Goal: Task Accomplishment & Management: Complete application form

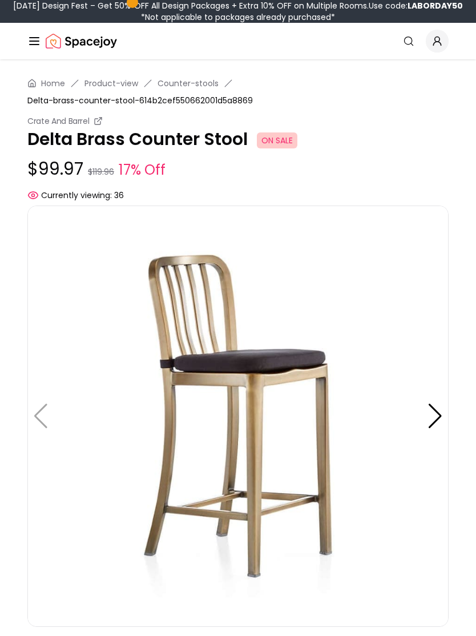
click at [442, 415] on div at bounding box center [435, 416] width 15 height 25
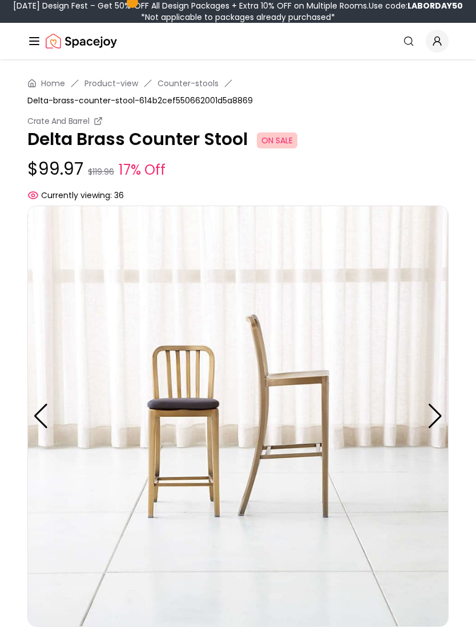
click at [440, 425] on div at bounding box center [435, 416] width 15 height 25
click at [443, 413] on img at bounding box center [237, 415] width 421 height 421
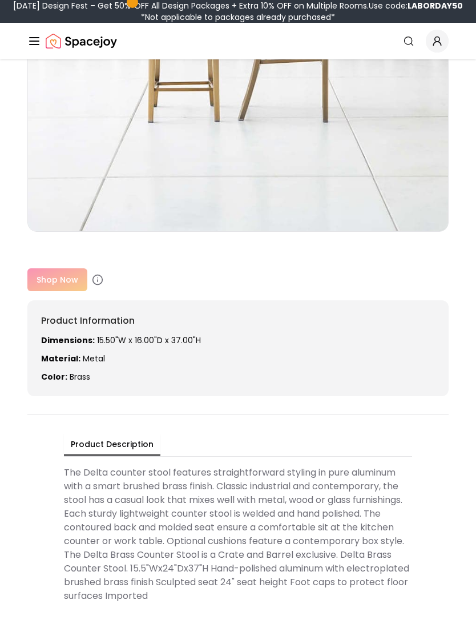
scroll to position [395, 0]
click at [74, 284] on div "Shop Now" at bounding box center [237, 279] width 421 height 23
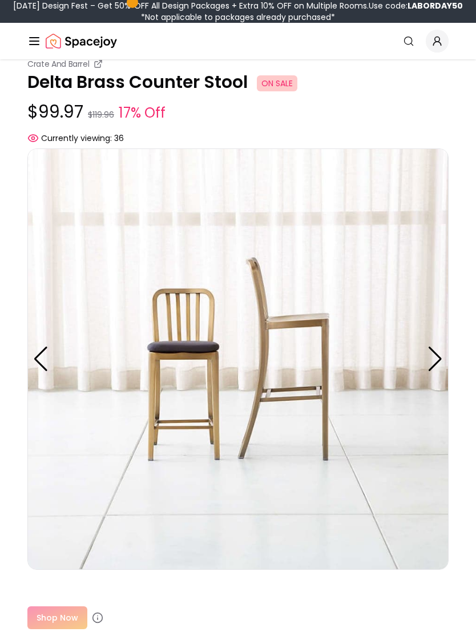
scroll to position [0, 0]
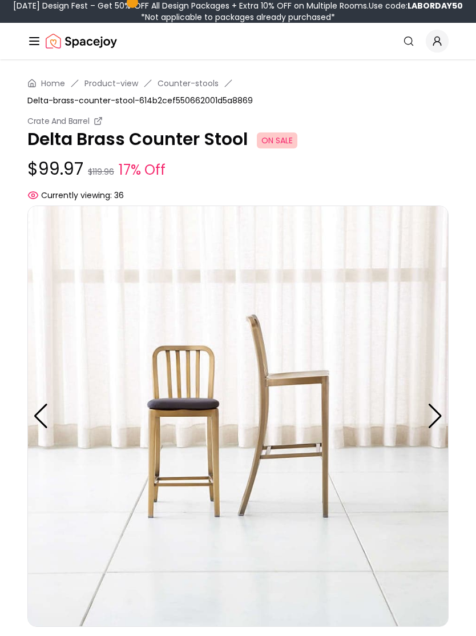
click at [188, 429] on img at bounding box center [237, 415] width 421 height 421
click at [188, 428] on img at bounding box center [237, 415] width 421 height 421
click at [183, 442] on img at bounding box center [237, 415] width 421 height 421
click at [50, 426] on img at bounding box center [237, 415] width 421 height 421
click at [434, 413] on div at bounding box center [435, 416] width 15 height 25
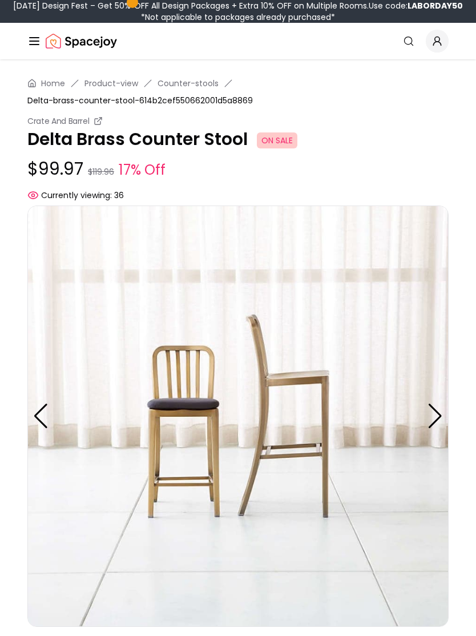
click at [439, 417] on div at bounding box center [435, 416] width 15 height 25
click at [402, 155] on div "Crate And Barrel Delta Brass Counter Stool ON SALE $99.97 $119.96 17% Off Curre…" at bounding box center [237, 158] width 421 height 86
click at [45, 417] on div at bounding box center [40, 416] width 15 height 25
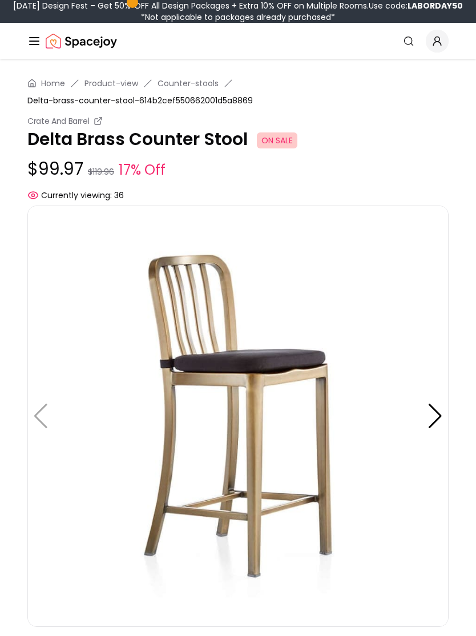
click at [273, 139] on span "ON SALE" at bounding box center [277, 140] width 41 height 16
click at [183, 141] on p "Delta Brass Counter Stool ON SALE" at bounding box center [237, 139] width 421 height 21
click at [166, 138] on p "Delta Brass Counter Stool ON SALE" at bounding box center [237, 139] width 421 height 21
click at [103, 173] on small "$119.96" at bounding box center [101, 171] width 26 height 11
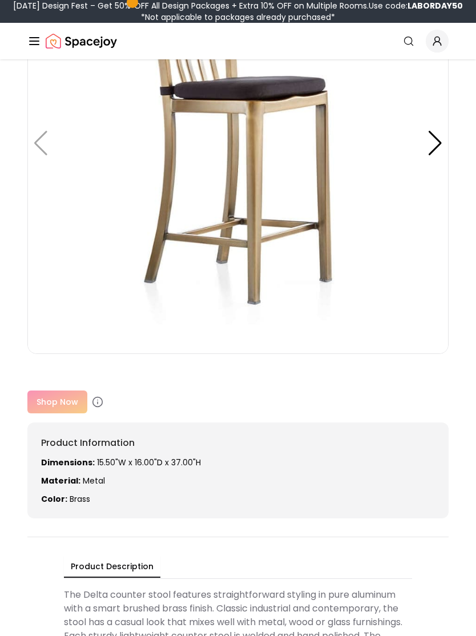
scroll to position [309, 0]
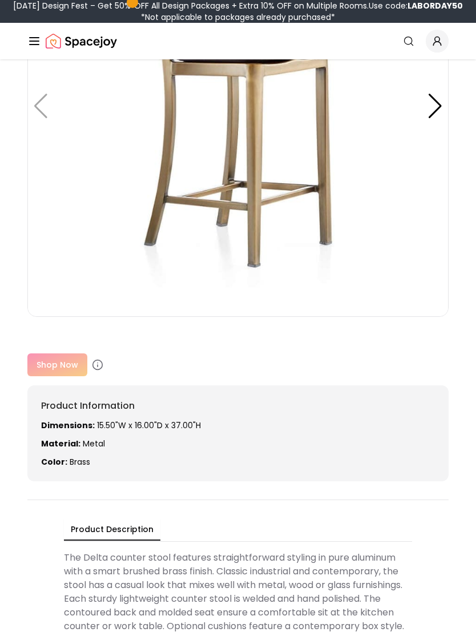
click at [66, 366] on div "Shop Now" at bounding box center [237, 365] width 421 height 23
click at [95, 365] on icon at bounding box center [97, 364] width 11 height 11
click at [70, 362] on div "Shop Now" at bounding box center [237, 364] width 421 height 23
click at [70, 369] on div "Shop Now" at bounding box center [237, 364] width 421 height 23
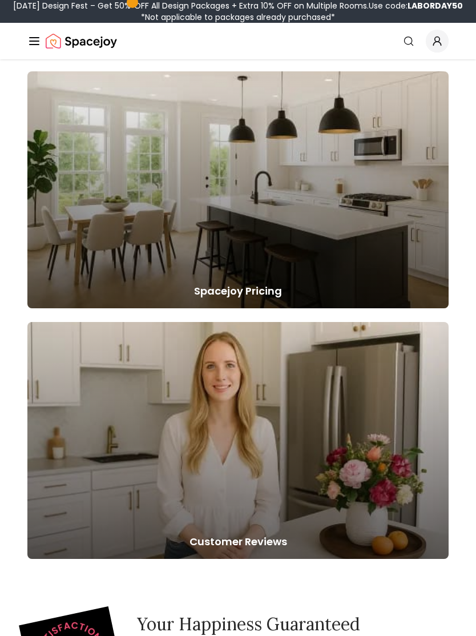
scroll to position [1292, 0]
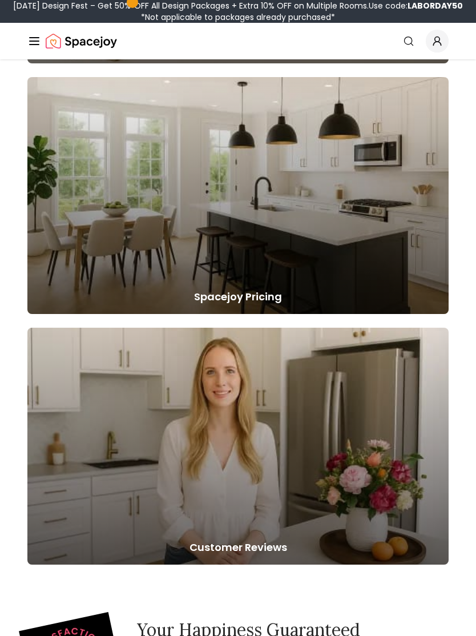
click at [378, 272] on div at bounding box center [237, 195] width 421 height 237
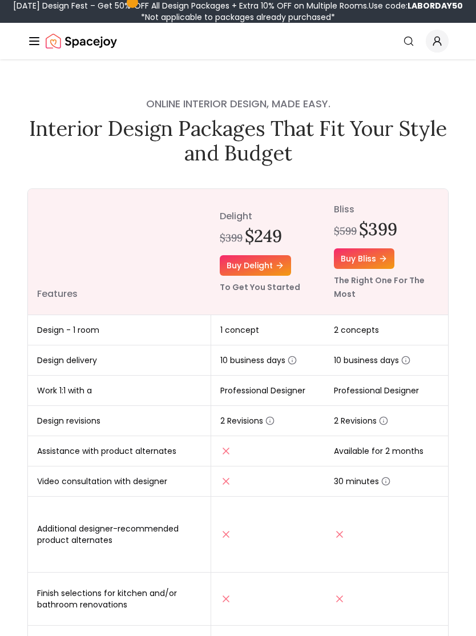
click at [263, 299] on th "delight $399 $249 Buy delight To Get You Started" at bounding box center [268, 252] width 114 height 126
click at [30, 41] on line "Global" at bounding box center [34, 41] width 9 height 0
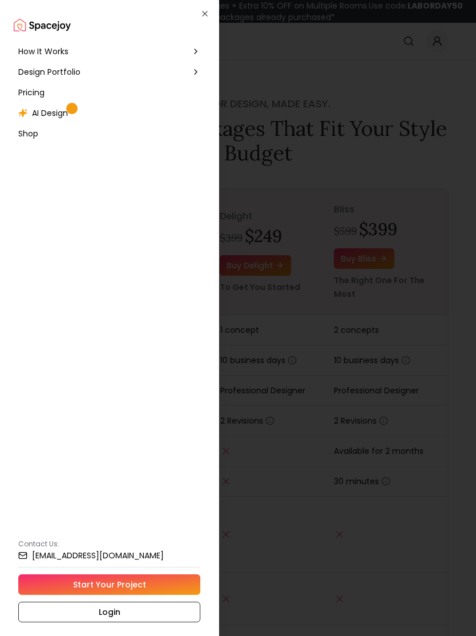
click at [37, 94] on span "Pricing" at bounding box center [31, 92] width 26 height 11
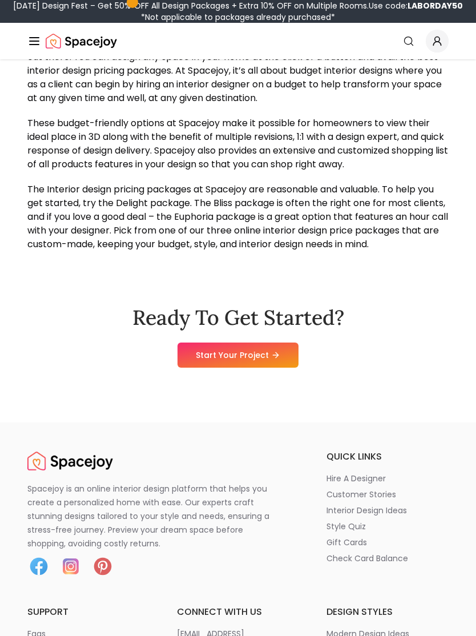
scroll to position [1221, 0]
click at [242, 354] on link "Start Your Project" at bounding box center [238, 354] width 121 height 25
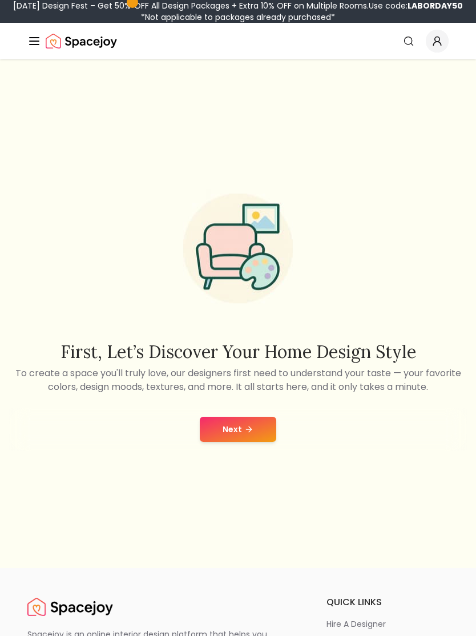
click at [409, 41] on icon "Global" at bounding box center [408, 40] width 11 height 11
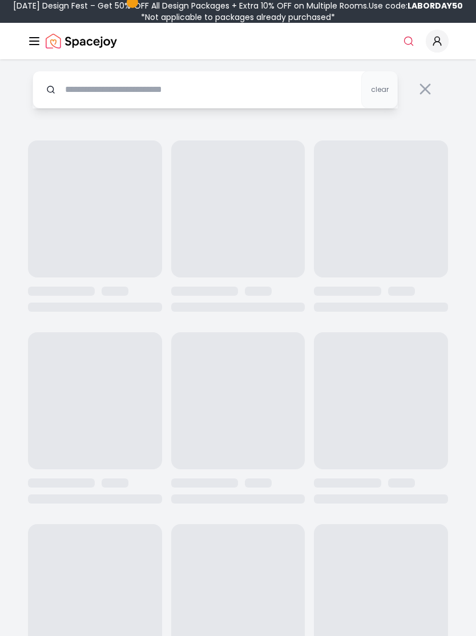
click at [444, 43] on span "Global" at bounding box center [437, 41] width 23 height 23
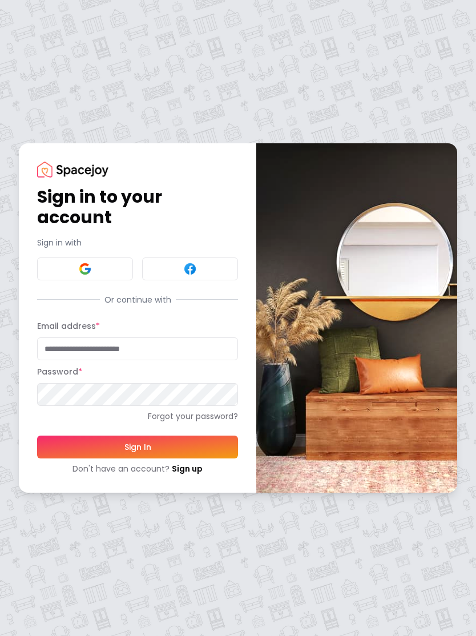
click at [188, 471] on link "Sign up" at bounding box center [187, 468] width 31 height 11
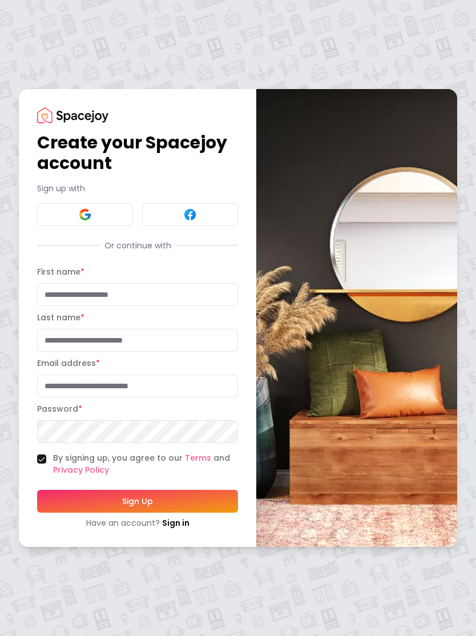
click at [190, 294] on input "First name *" at bounding box center [137, 294] width 201 height 23
type input "*****"
type input "******"
type input "**********"
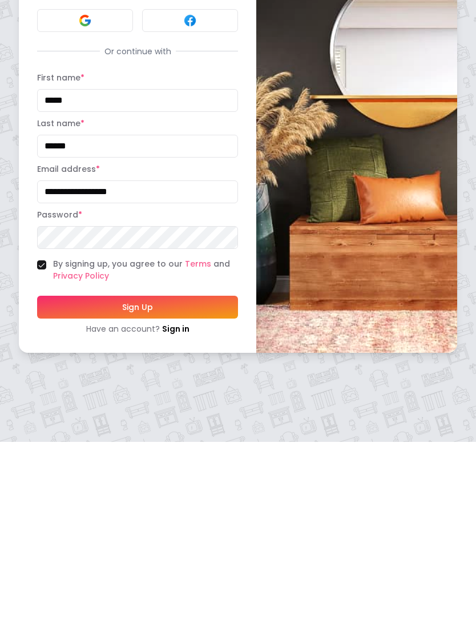
click at [139, 490] on button "Sign Up" at bounding box center [137, 501] width 201 height 23
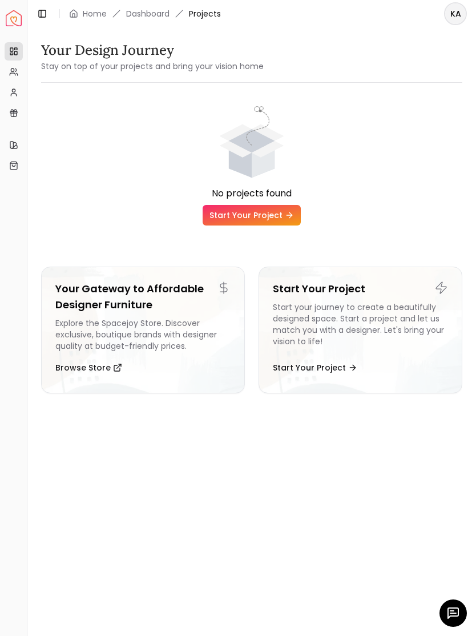
click at [253, 212] on link "Start Your Project" at bounding box center [252, 215] width 98 height 21
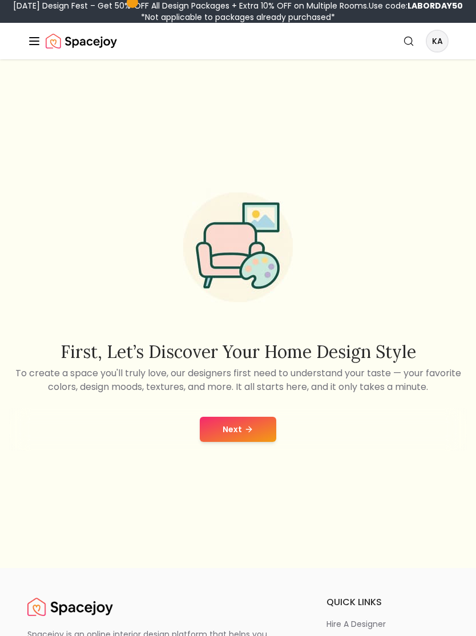
click at [249, 434] on icon at bounding box center [248, 429] width 9 height 9
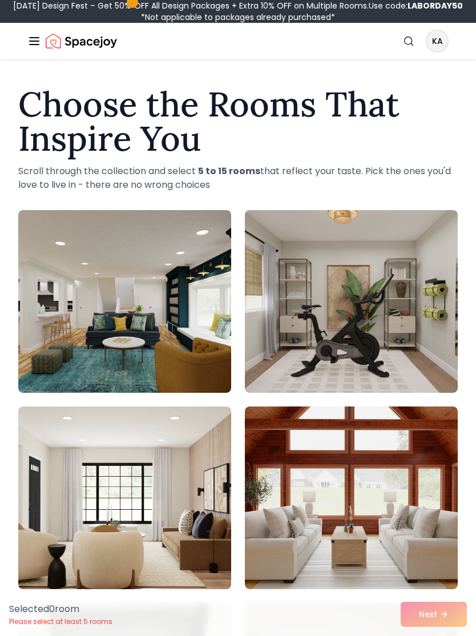
click at [410, 38] on icon "Global" at bounding box center [408, 40] width 11 height 11
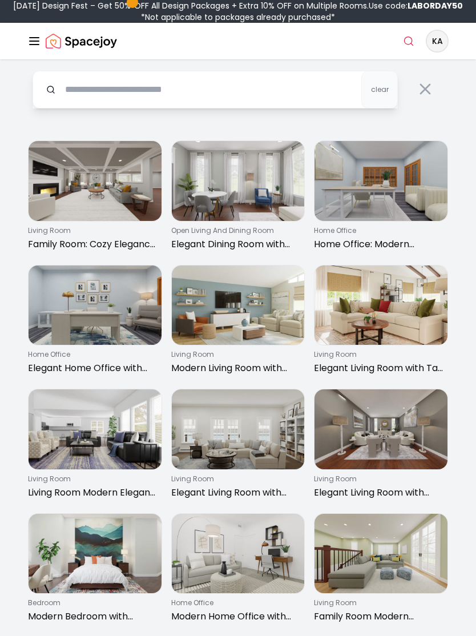
click at [146, 87] on input "text" at bounding box center [215, 90] width 365 height 38
type input "**********"
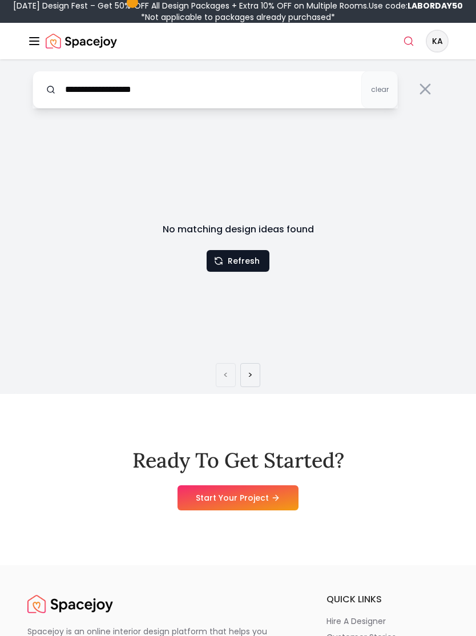
click at [425, 89] on icon at bounding box center [425, 88] width 9 height 9
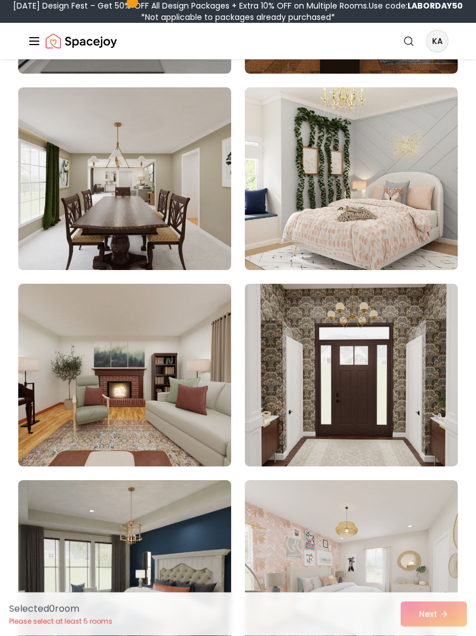
scroll to position [8174, 0]
click at [29, 39] on icon "Global" at bounding box center [34, 41] width 14 height 14
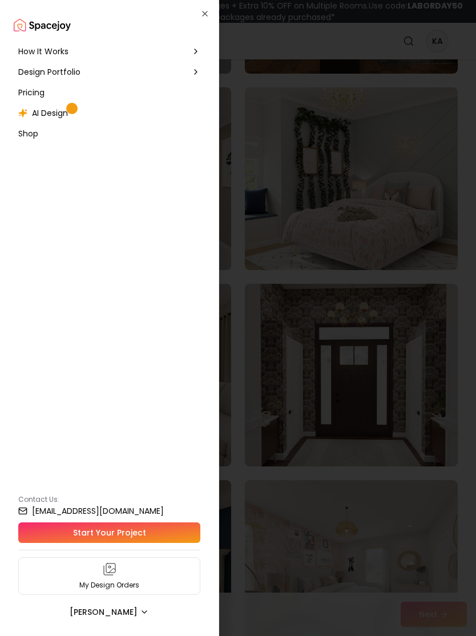
click at [61, 116] on span "AI Design" at bounding box center [50, 112] width 36 height 11
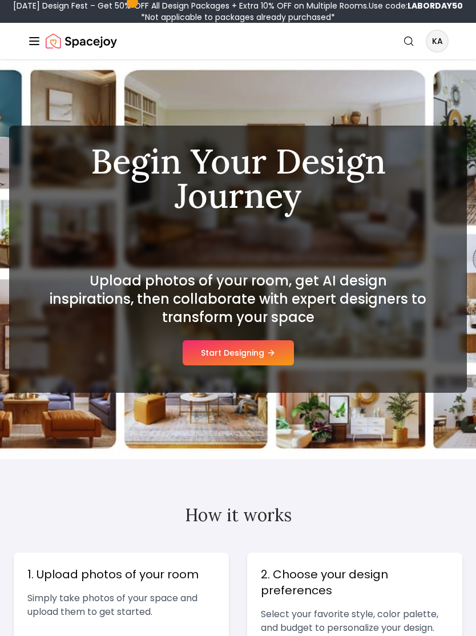
click at [233, 352] on button "Start Designing" at bounding box center [238, 352] width 111 height 25
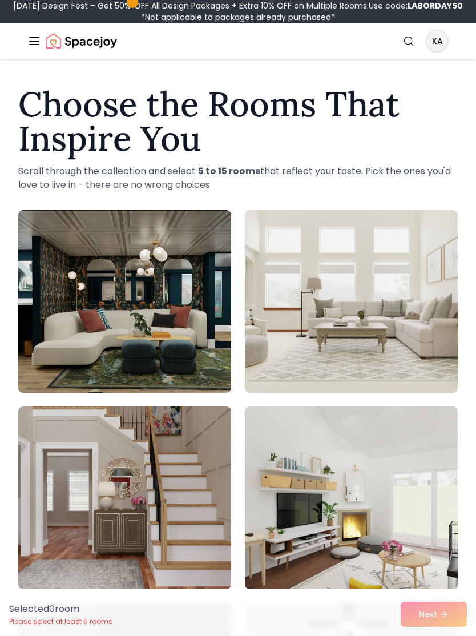
click at [0, 612] on div "Selected 0 room Please select at least 5 rooms Next" at bounding box center [238, 614] width 476 height 43
click at [251, 607] on div "Selected 0 room Please select at least 5 rooms Next" at bounding box center [238, 614] width 476 height 43
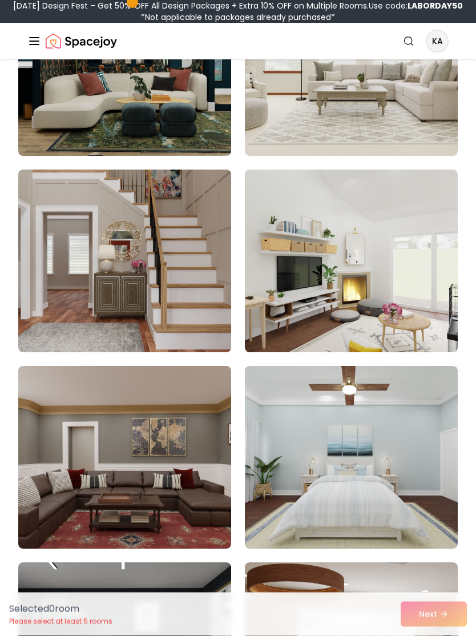
scroll to position [237, 0]
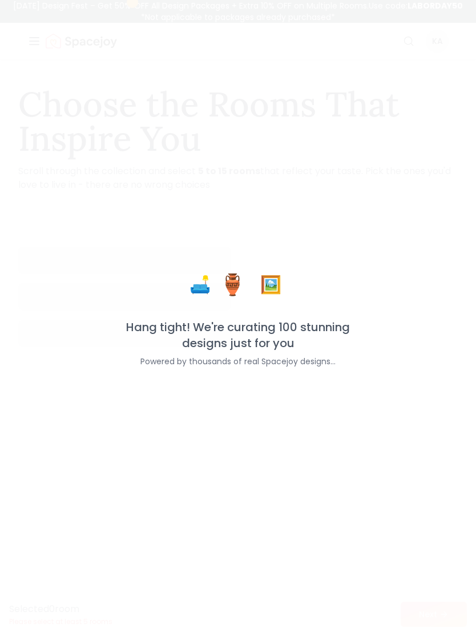
scroll to position [1194, 0]
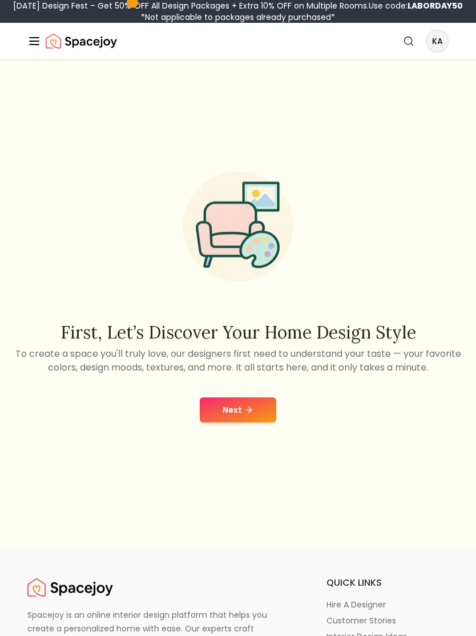
scroll to position [1063, 0]
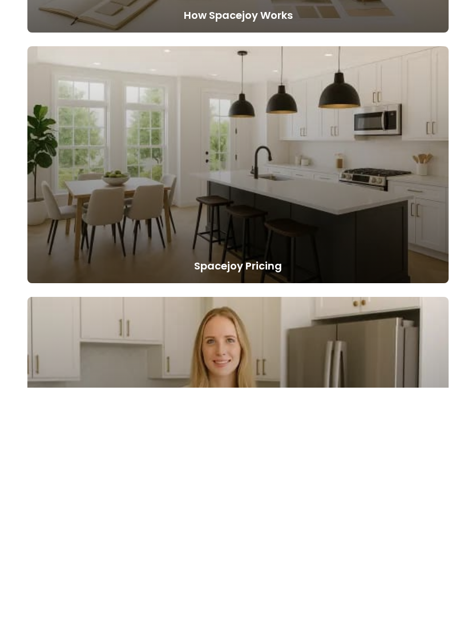
scroll to position [1312, 0]
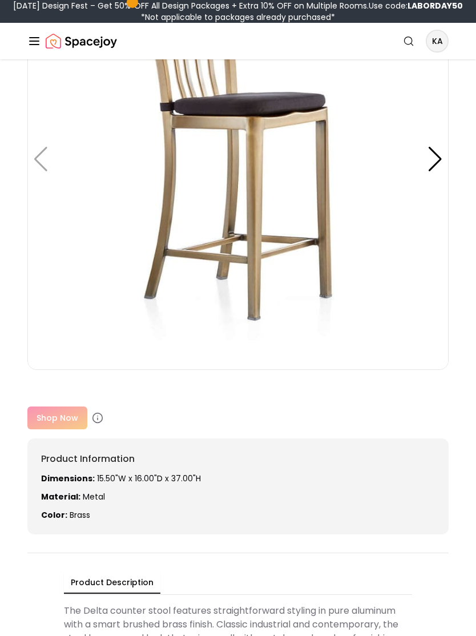
scroll to position [248, 0]
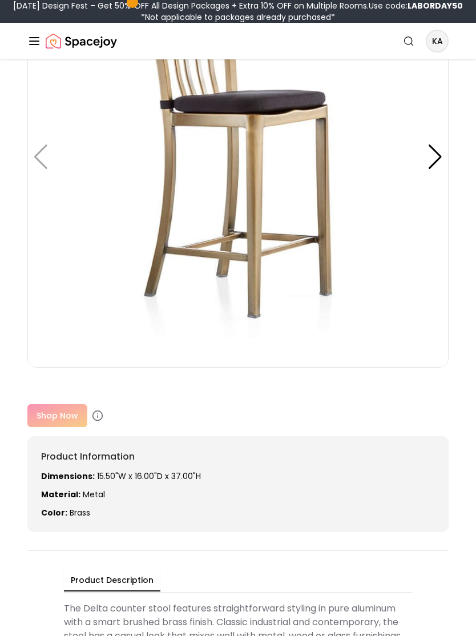
click at [62, 419] on div "Shop Now" at bounding box center [237, 415] width 421 height 23
click at [99, 414] on icon at bounding box center [97, 415] width 11 height 11
click at [95, 418] on icon at bounding box center [97, 415] width 11 height 11
click at [95, 417] on icon at bounding box center [97, 415] width 11 height 11
click at [73, 409] on div "Shop Now" at bounding box center [237, 415] width 421 height 23
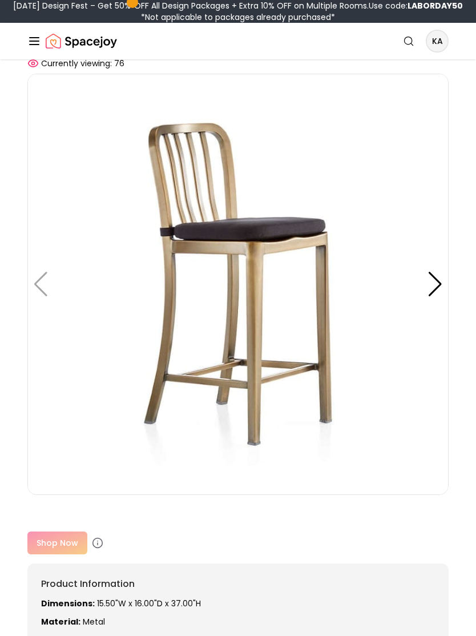
scroll to position [0, 0]
